Goal: Transaction & Acquisition: Obtain resource

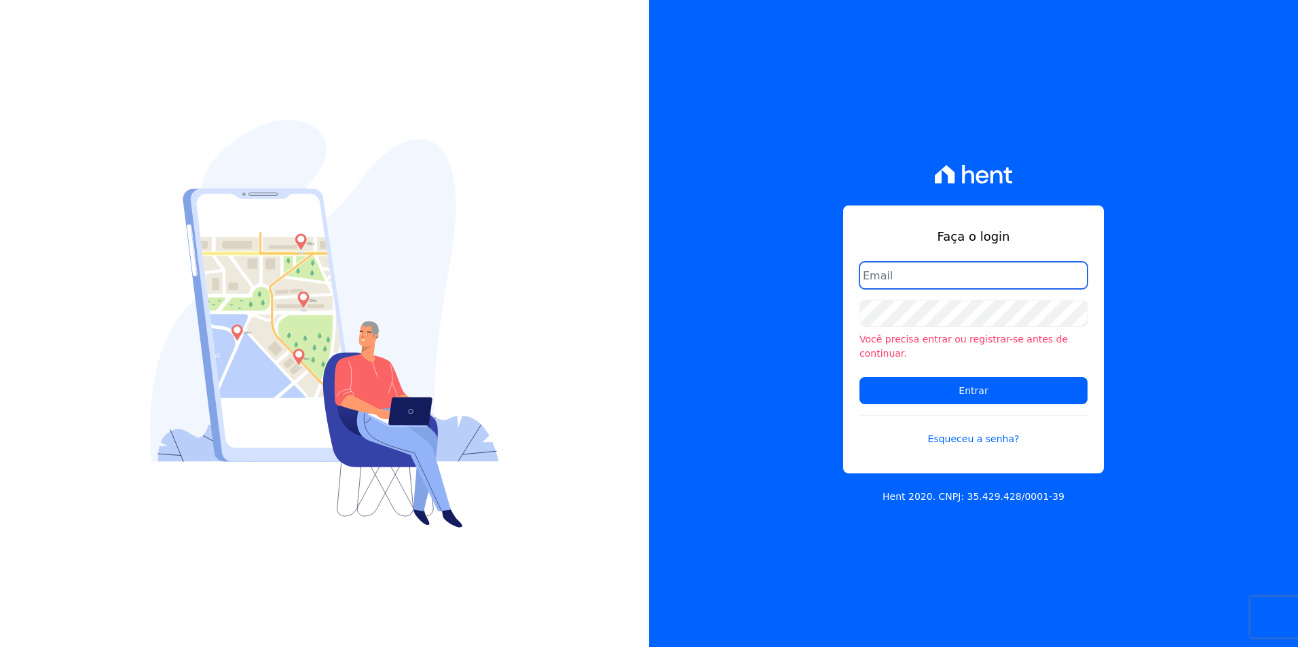
click at [922, 279] on input "email" at bounding box center [973, 275] width 228 height 27
type input "[PERSON_NAME][EMAIL_ADDRESS][PERSON_NAME][DOMAIN_NAME]"
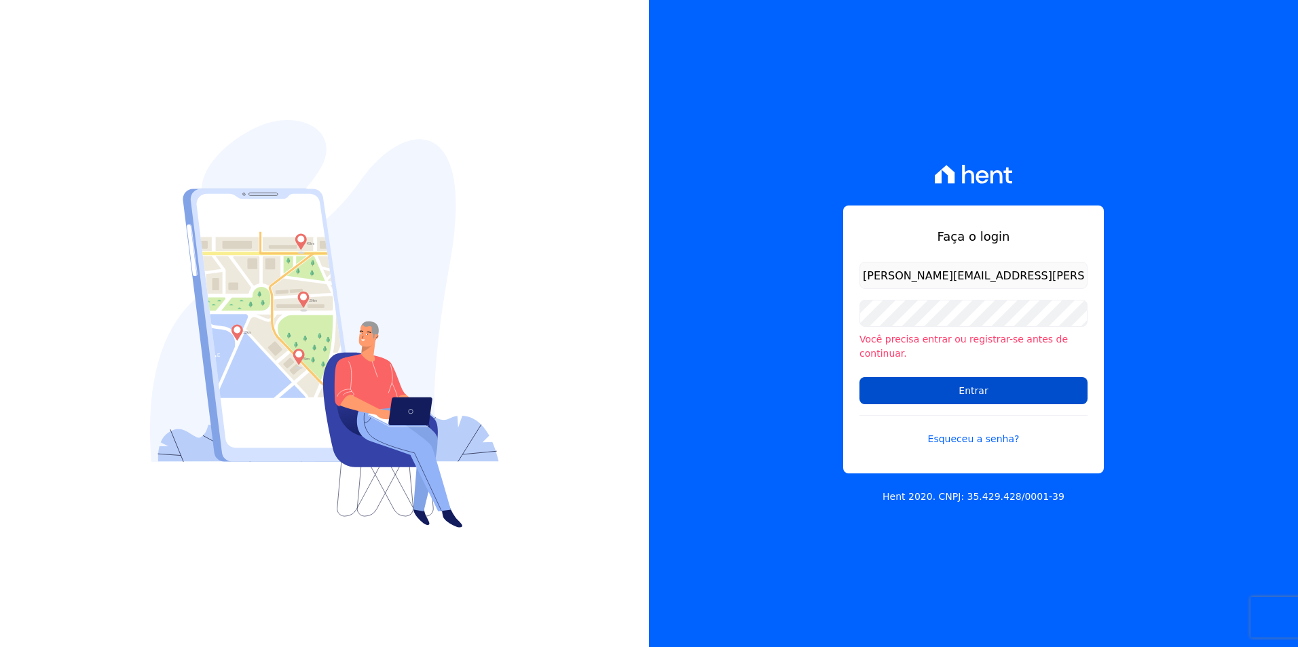
click at [965, 377] on input "Entrar" at bounding box center [973, 390] width 228 height 27
click at [900, 388] on input "Entrar" at bounding box center [973, 390] width 228 height 27
click at [928, 380] on input "Entrar" at bounding box center [973, 390] width 228 height 27
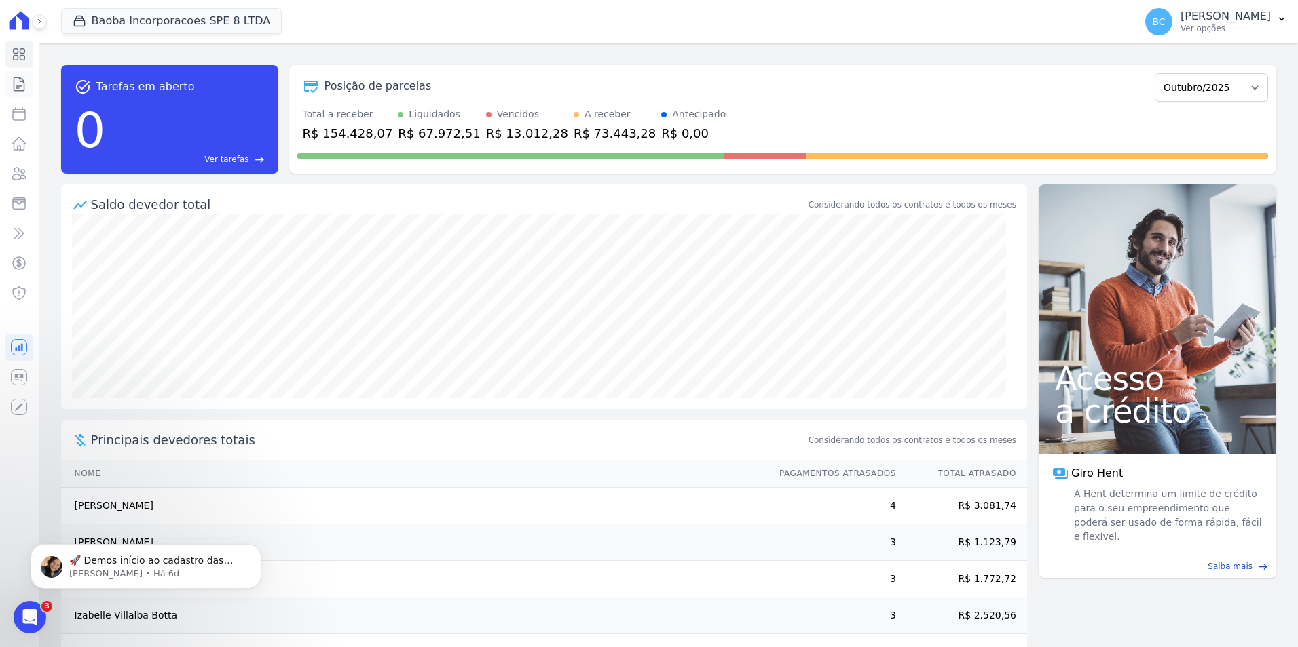
click at [22, 84] on icon at bounding box center [19, 84] width 16 height 16
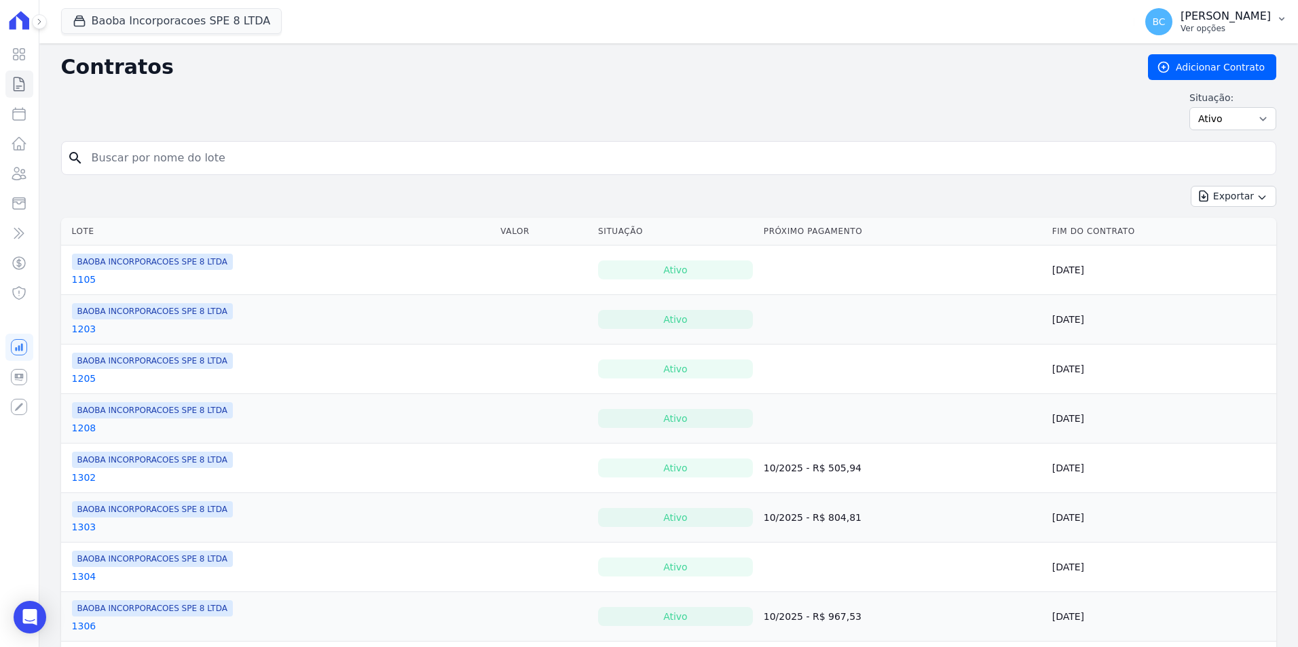
click at [1180, 28] on p "Ver opções" at bounding box center [1225, 28] width 90 height 11
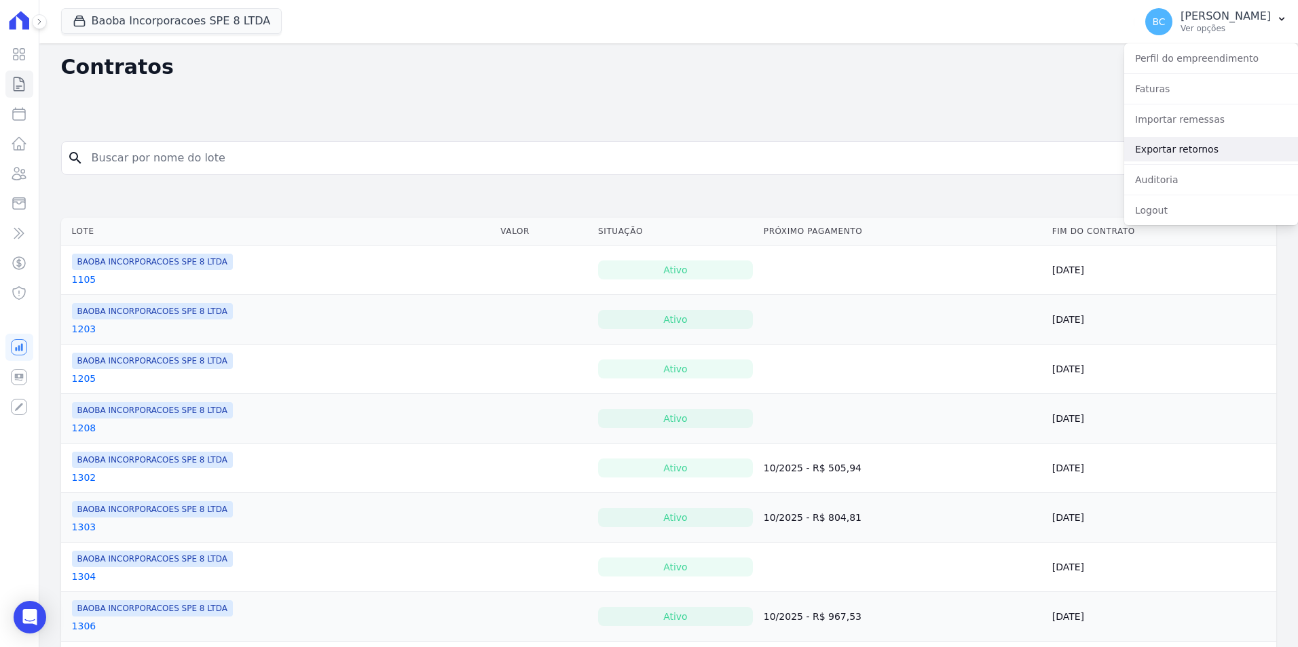
click at [1158, 153] on link "Exportar retornos" at bounding box center [1211, 149] width 174 height 24
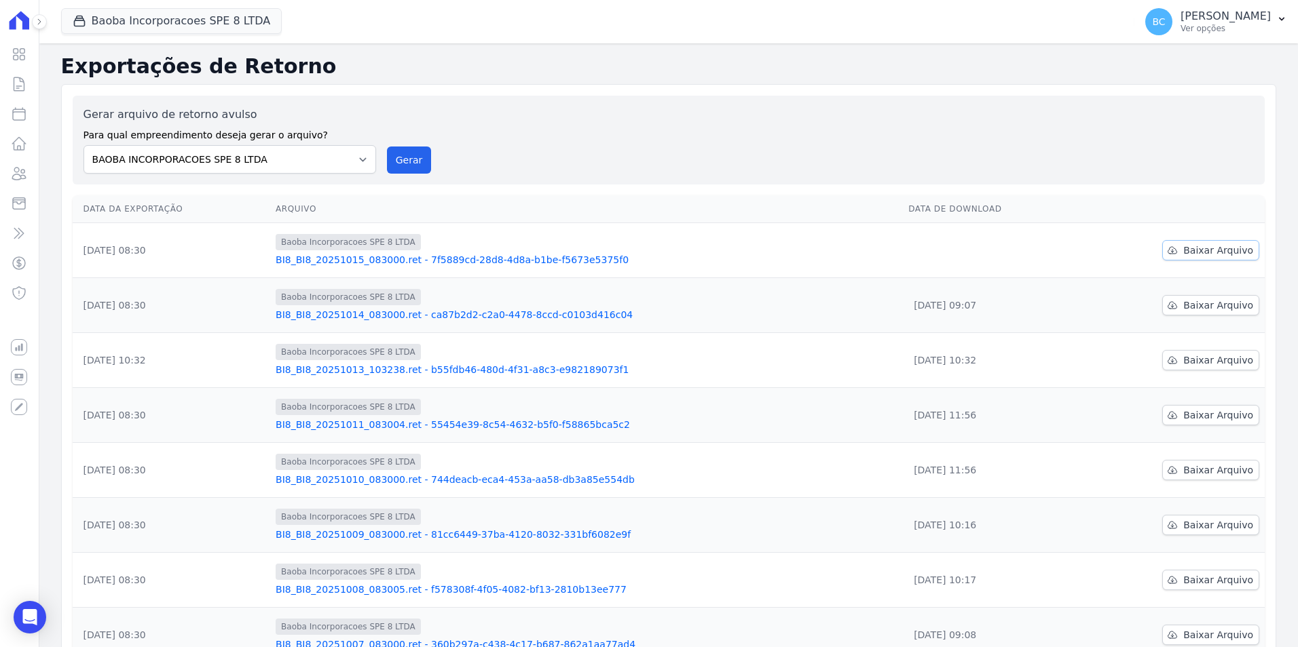
drag, startPoint x: 1203, startPoint y: 251, endPoint x: 1190, endPoint y: 255, distance: 12.9
click at [1203, 250] on span "Baixar Arquivo" at bounding box center [1218, 251] width 70 height 14
click at [17, 112] on icon at bounding box center [19, 114] width 12 height 12
select select
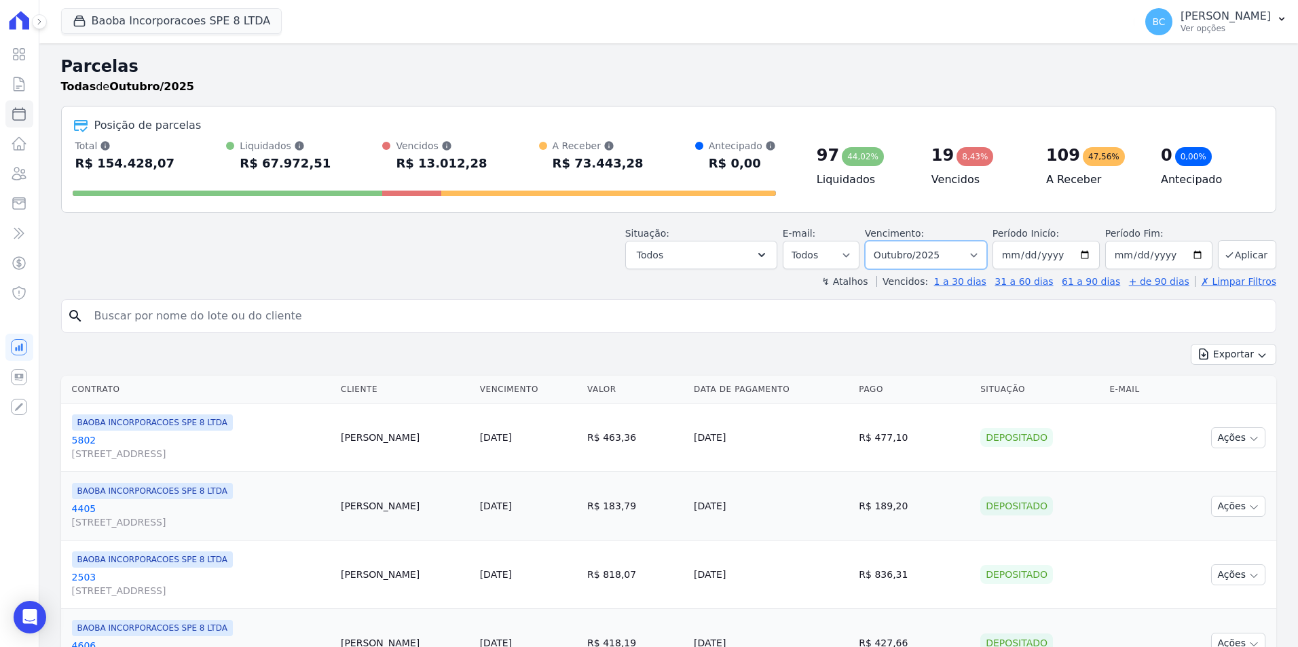
click at [976, 256] on select "Filtrar por período ──────── Todos os meses Março/2025 Abril/2025 Maio/2025 Jun…" at bounding box center [926, 255] width 122 height 29
click at [1071, 257] on input "2025-10-01" at bounding box center [1045, 255] width 107 height 29
type input "2025-10-01"
type input "2025-08-01"
click at [1230, 257] on button "Aplicar" at bounding box center [1247, 254] width 58 height 29
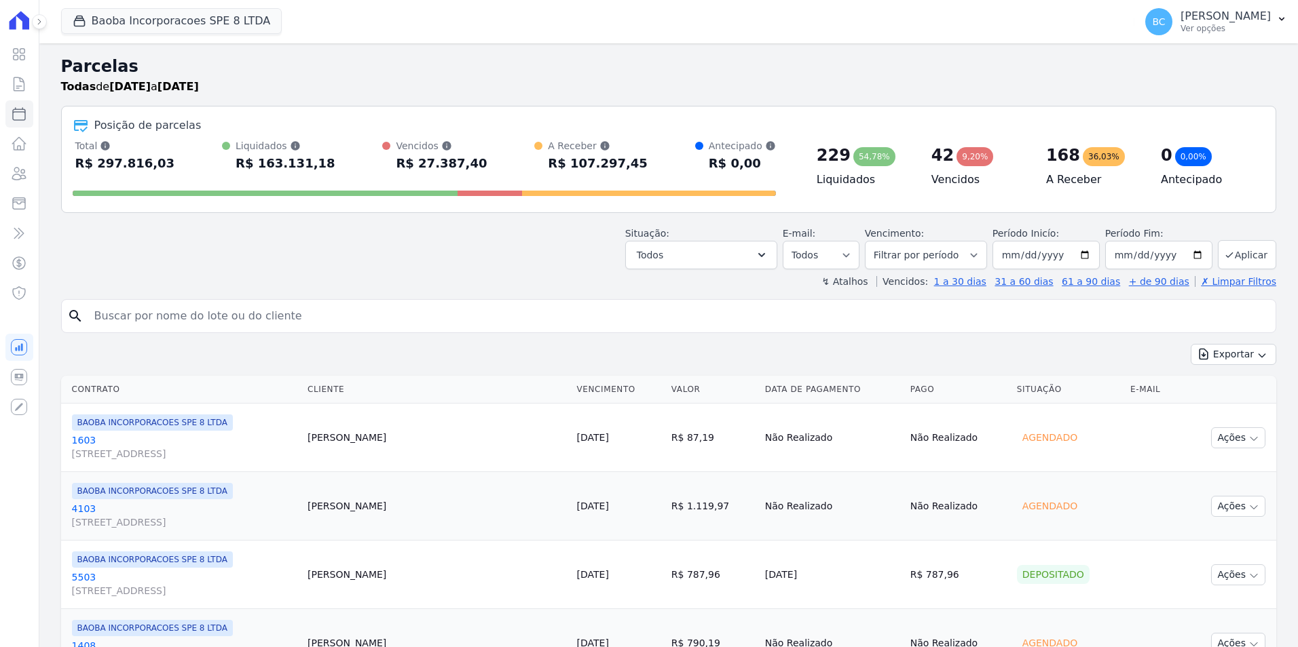
select select
click at [1215, 347] on button "Exportar" at bounding box center [1233, 354] width 86 height 21
click at [1210, 403] on span "Exportar CSV" at bounding box center [1232, 410] width 72 height 14
